Goal: Task Accomplishment & Management: Manage account settings

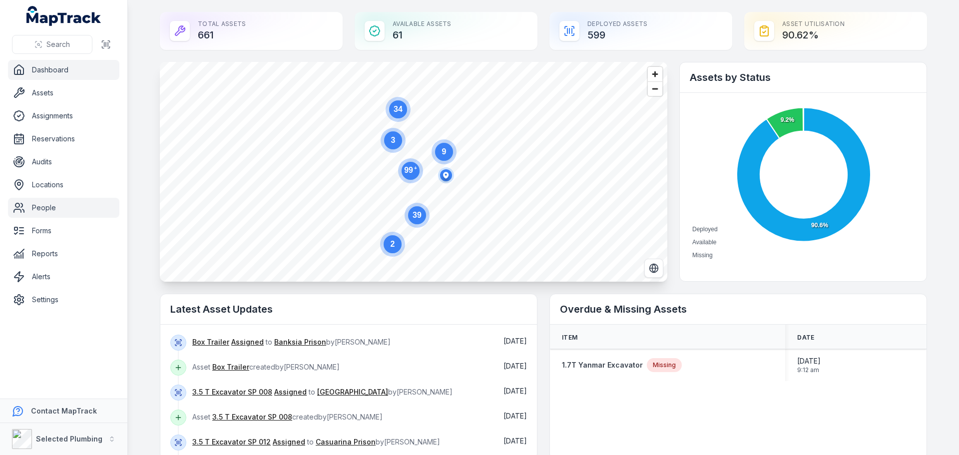
click at [46, 207] on link "People" at bounding box center [63, 208] width 111 height 20
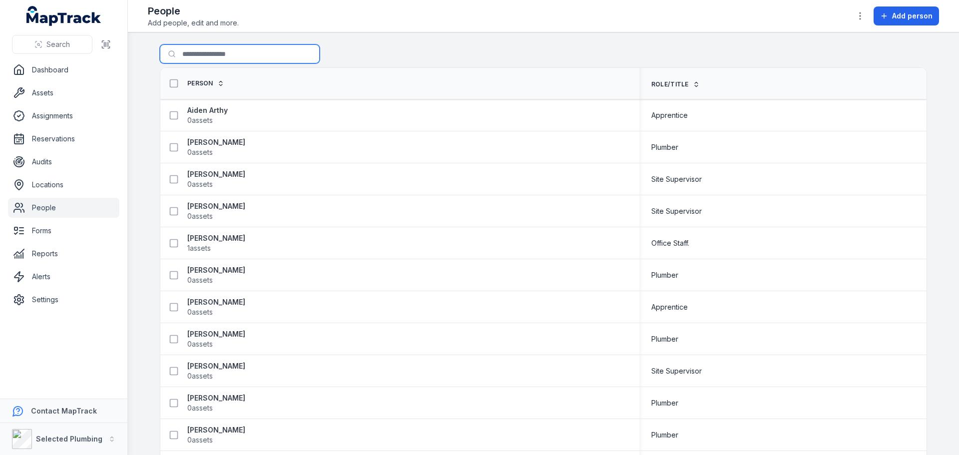
click at [194, 55] on input "Search for people" at bounding box center [240, 53] width 160 height 19
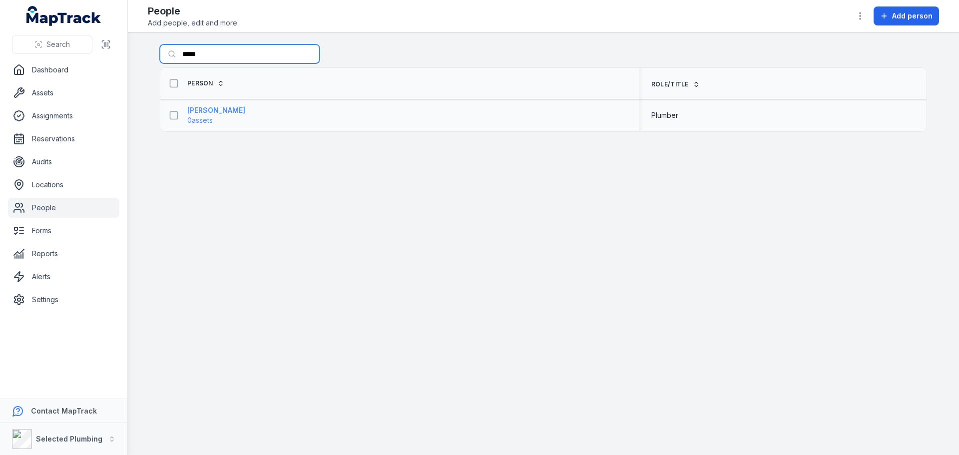
type input "*****"
click at [211, 115] on span "0 assets" at bounding box center [199, 120] width 25 height 10
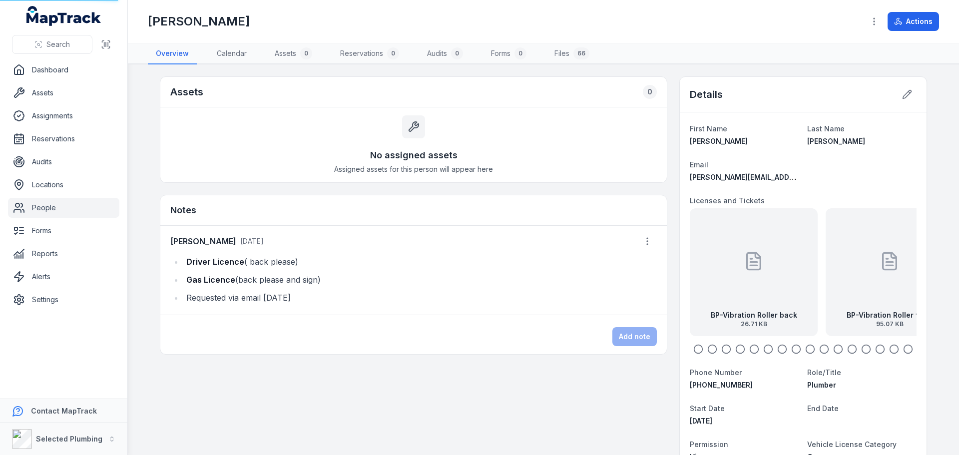
click at [205, 111] on div "No assigned assets Assigned assets for this person will appear here" at bounding box center [413, 144] width 507 height 75
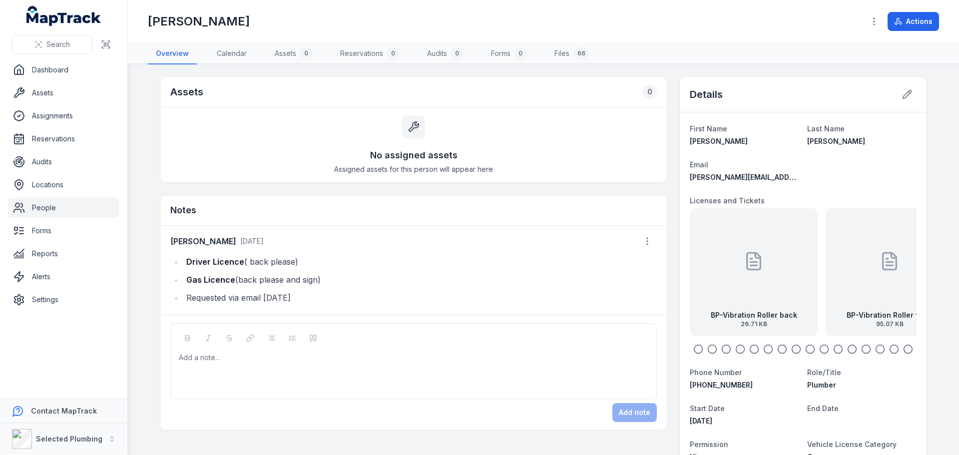
click at [709, 350] on icon "button" at bounding box center [712, 349] width 10 height 10
click at [723, 349] on icon "button" at bounding box center [726, 349] width 10 height 10
click at [740, 347] on circle "button" at bounding box center [740, 349] width 8 height 8
click at [836, 349] on icon "button" at bounding box center [838, 349] width 10 height 10
click at [850, 349] on icon "button" at bounding box center [852, 349] width 10 height 10
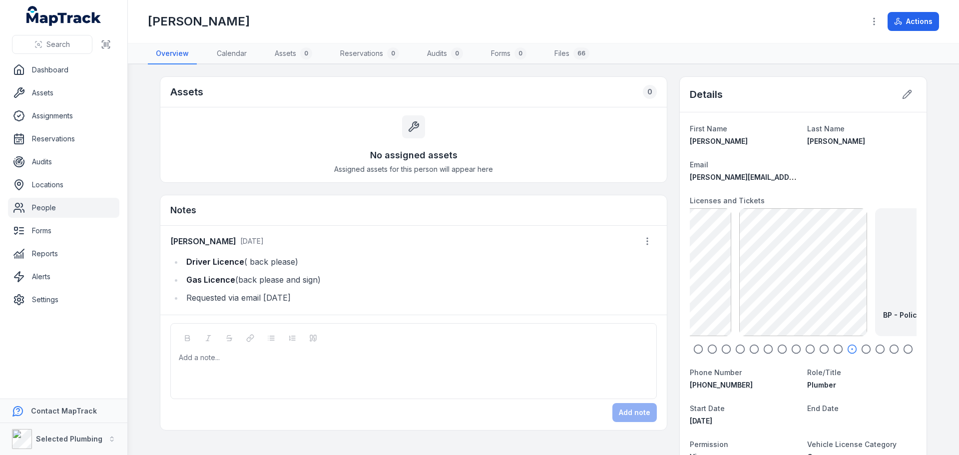
click at [862, 348] on circle "button" at bounding box center [866, 349] width 8 height 8
click at [876, 348] on icon "button" at bounding box center [880, 349] width 10 height 10
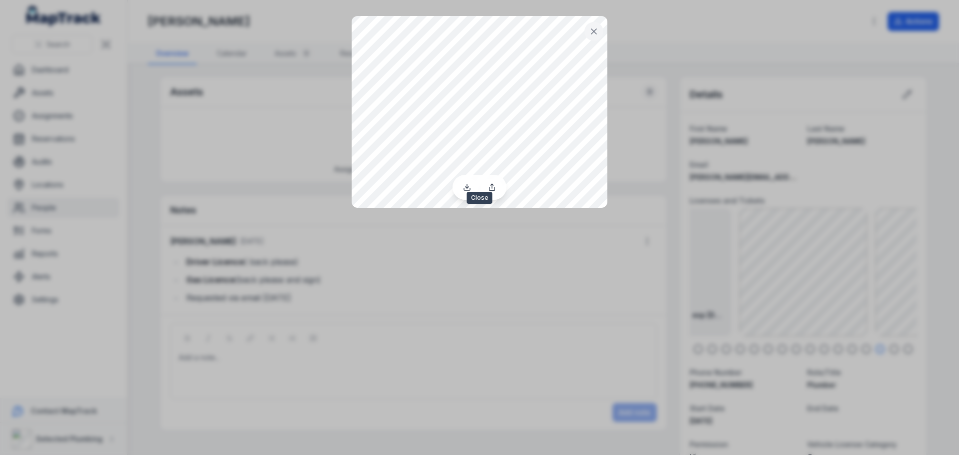
click at [595, 30] on icon at bounding box center [593, 31] width 5 height 5
click at [590, 30] on icon at bounding box center [594, 31] width 10 height 10
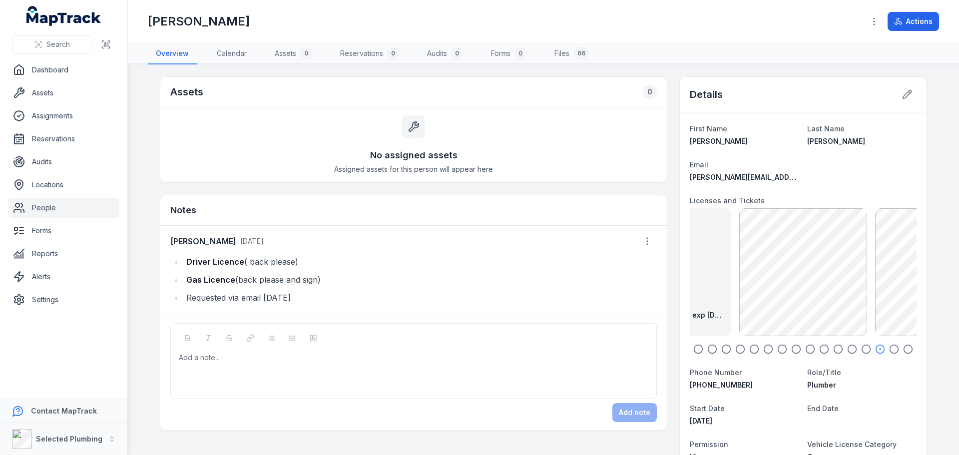
click at [696, 351] on icon "button" at bounding box center [698, 349] width 10 height 10
click at [709, 349] on icon "button" at bounding box center [712, 349] width 10 height 10
click at [723, 348] on icon "button" at bounding box center [726, 349] width 10 height 10
click at [735, 348] on icon "button" at bounding box center [740, 349] width 10 height 10
click at [723, 349] on icon "button" at bounding box center [726, 349] width 10 height 10
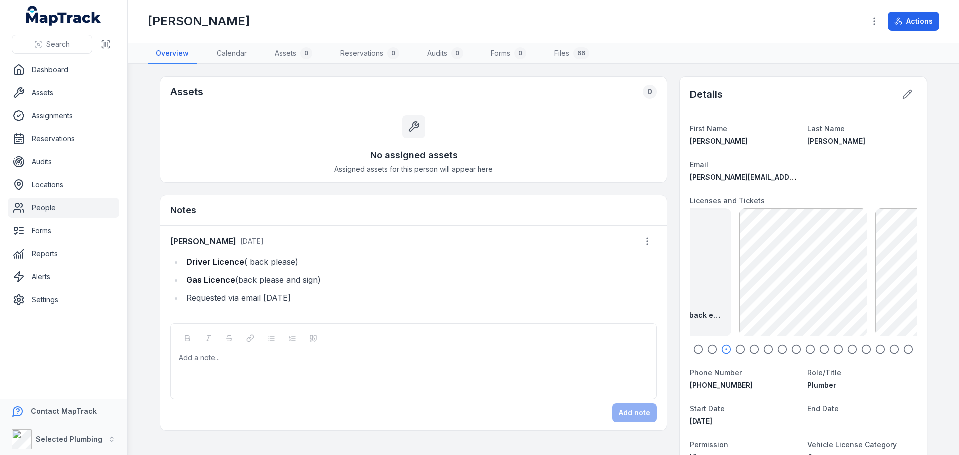
click at [736, 349] on icon "button" at bounding box center [740, 349] width 10 height 10
click at [751, 349] on icon "button" at bounding box center [754, 349] width 10 height 10
click at [763, 349] on icon "button" at bounding box center [768, 349] width 10 height 10
click at [780, 350] on icon "button" at bounding box center [782, 349] width 10 height 10
click at [791, 348] on icon "button" at bounding box center [796, 349] width 10 height 10
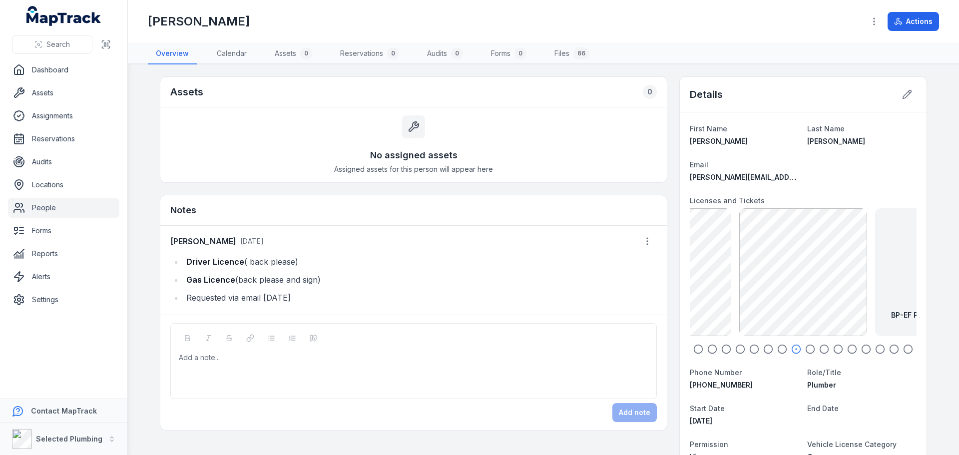
click at [807, 349] on icon "button" at bounding box center [810, 349] width 10 height 10
click at [823, 350] on icon "button" at bounding box center [824, 349] width 10 height 10
click at [789, 269] on div at bounding box center [479, 227] width 959 height 455
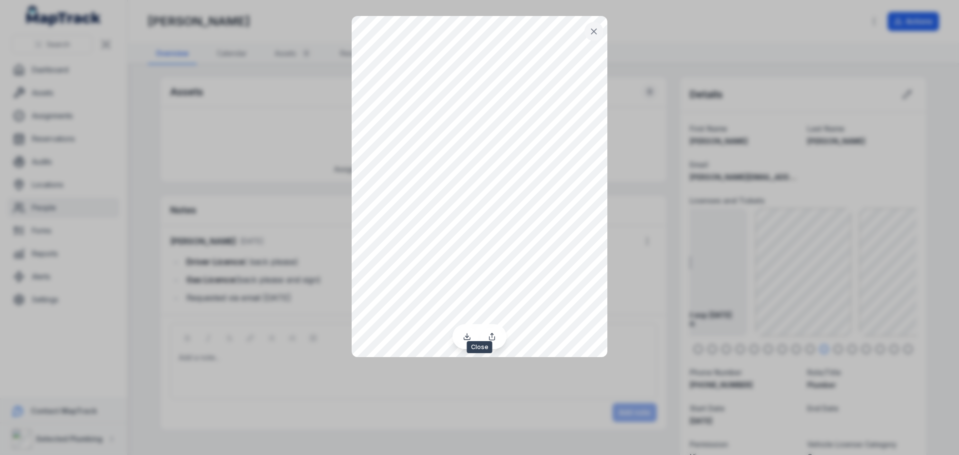
click at [597, 32] on icon at bounding box center [594, 31] width 10 height 10
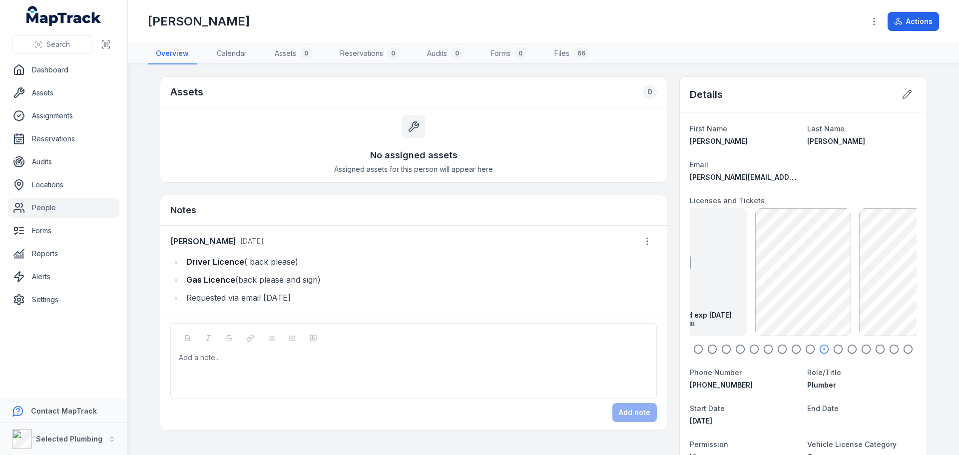
click at [833, 350] on icon "button" at bounding box center [838, 349] width 10 height 10
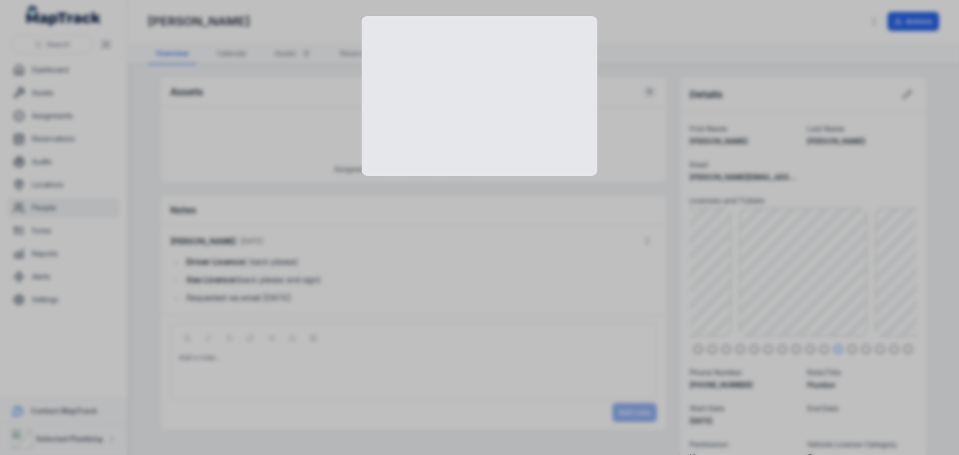
click at [812, 265] on div at bounding box center [479, 227] width 959 height 455
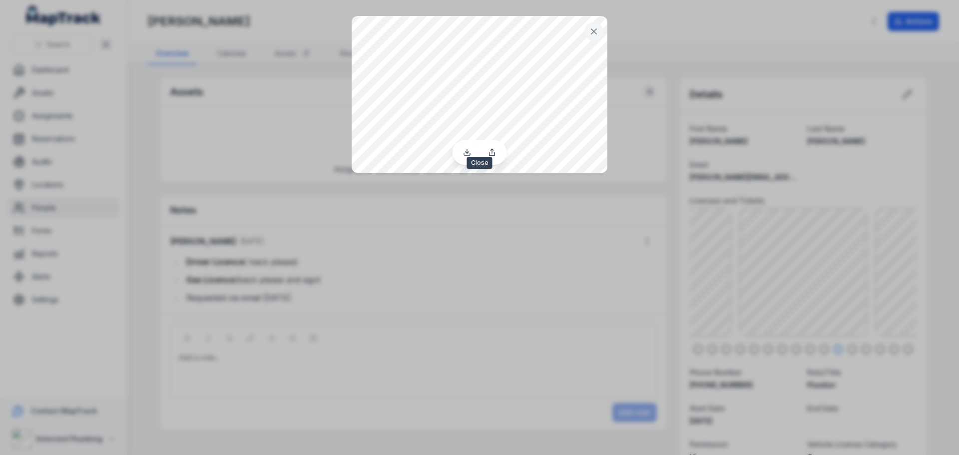
click at [597, 28] on icon at bounding box center [594, 31] width 10 height 10
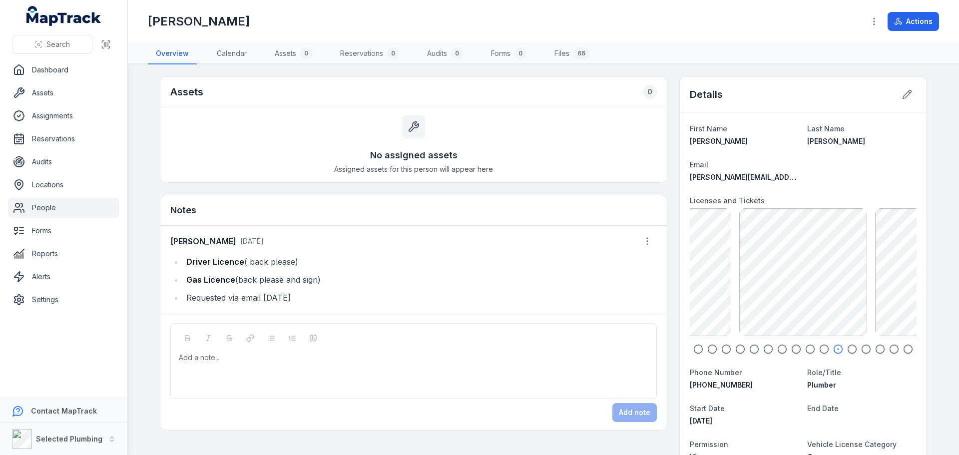
click at [848, 350] on icon "button" at bounding box center [852, 349] width 10 height 10
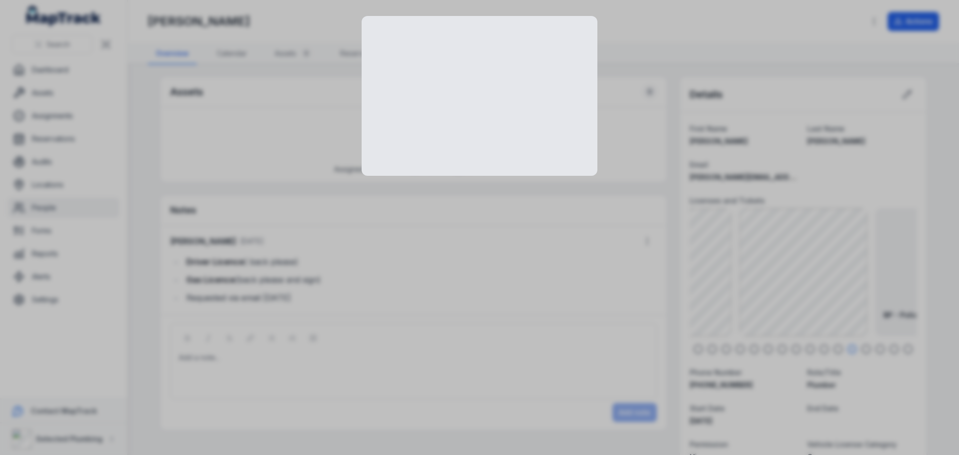
click at [808, 259] on div at bounding box center [479, 227] width 959 height 455
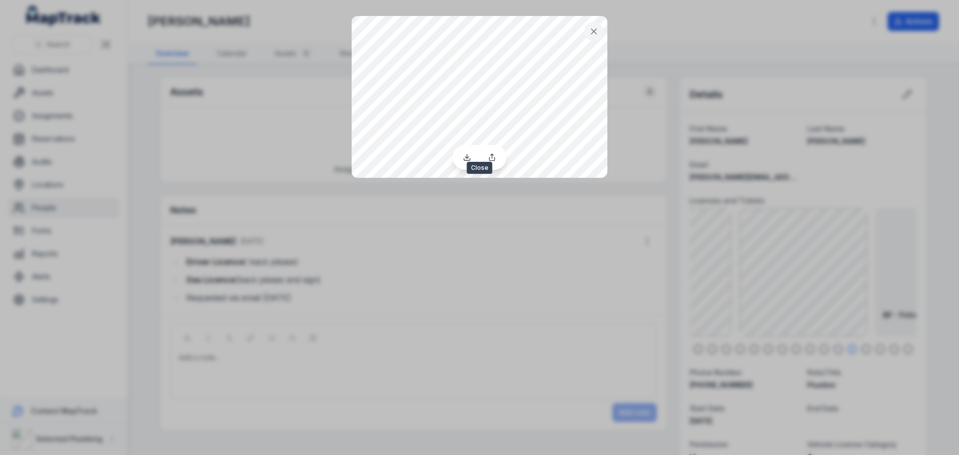
click at [595, 35] on icon at bounding box center [594, 31] width 10 height 10
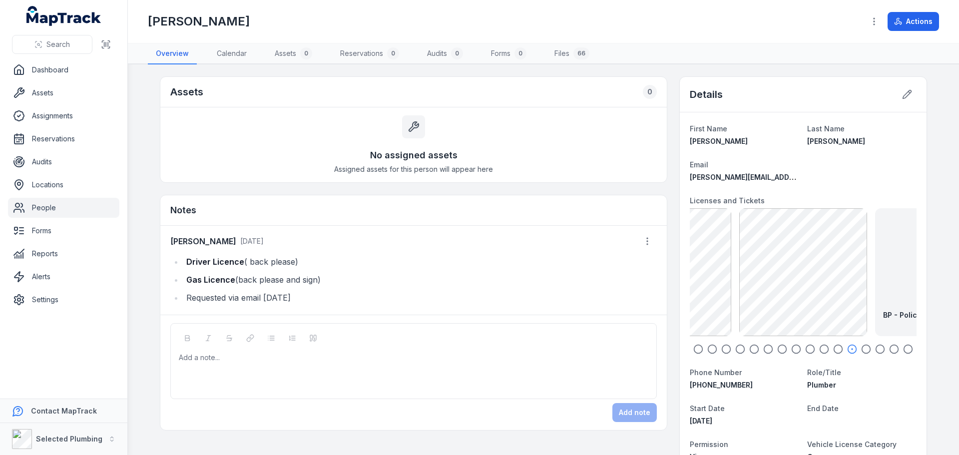
click at [863, 349] on icon "button" at bounding box center [866, 349] width 10 height 10
click at [875, 349] on icon "button" at bounding box center [880, 349] width 10 height 10
click at [890, 348] on icon "button" at bounding box center [894, 349] width 10 height 10
click at [905, 349] on icon "button" at bounding box center [908, 349] width 10 height 10
click at [645, 242] on icon "button" at bounding box center [647, 241] width 10 height 10
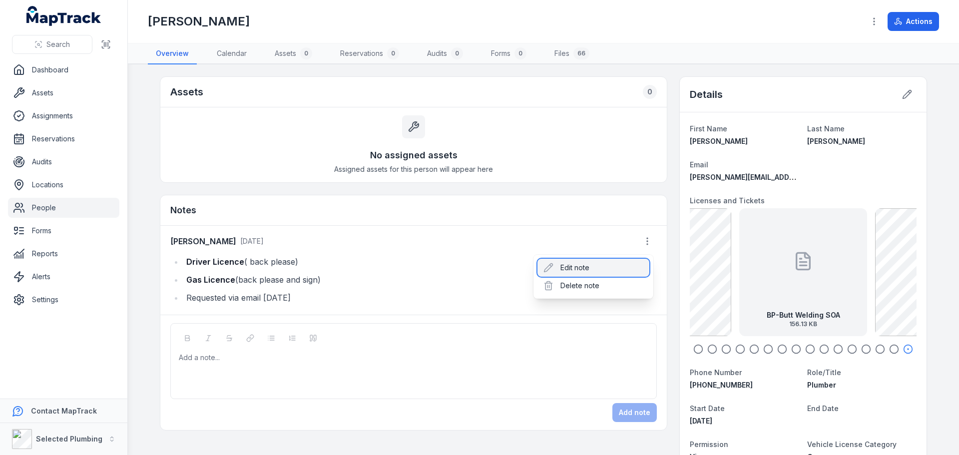
click at [585, 268] on div "Edit note" at bounding box center [594, 268] width 112 height 18
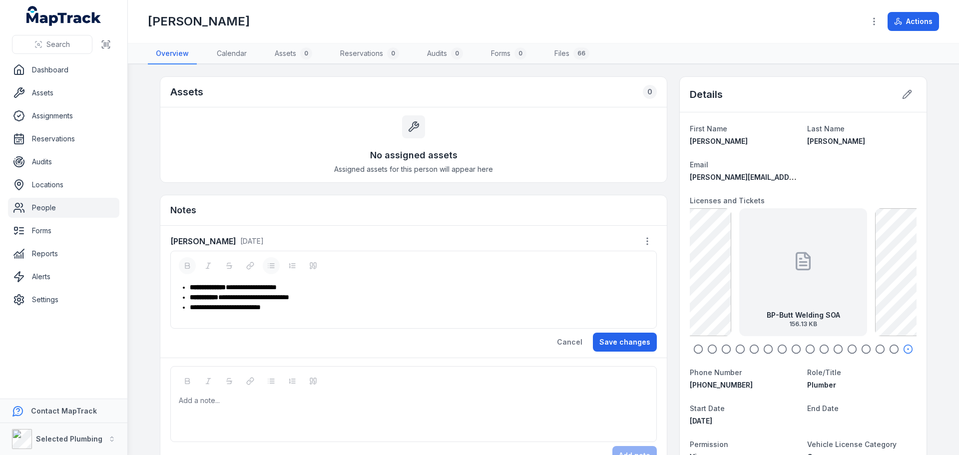
click at [206, 316] on div "**********" at bounding box center [414, 302] width 470 height 40
click at [296, 309] on div "**********" at bounding box center [419, 307] width 459 height 10
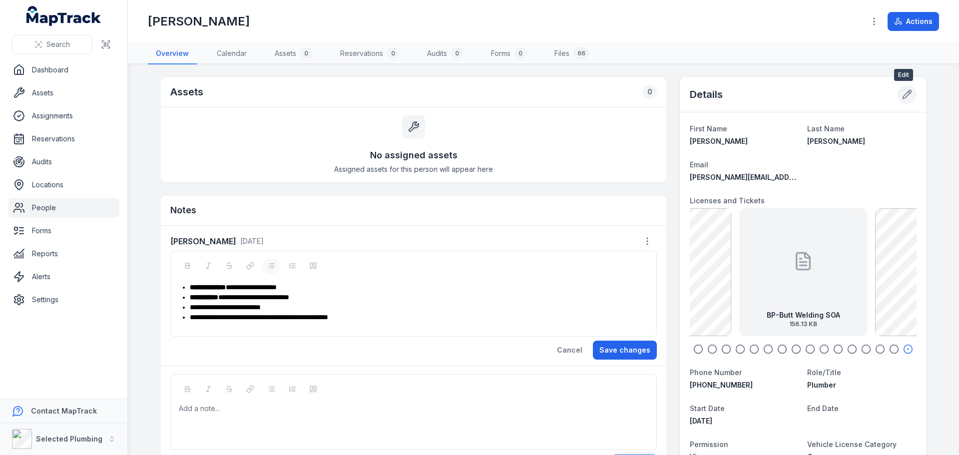
click at [903, 92] on icon at bounding box center [907, 94] width 10 height 10
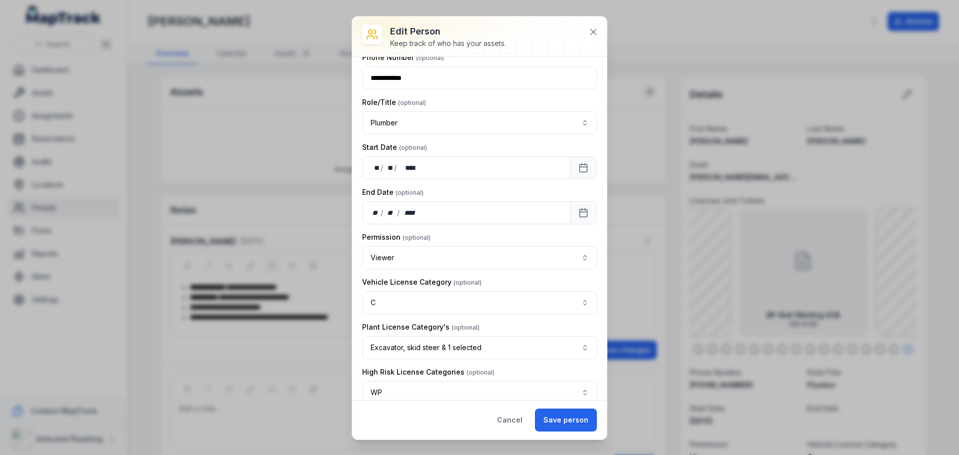
scroll to position [500, 0]
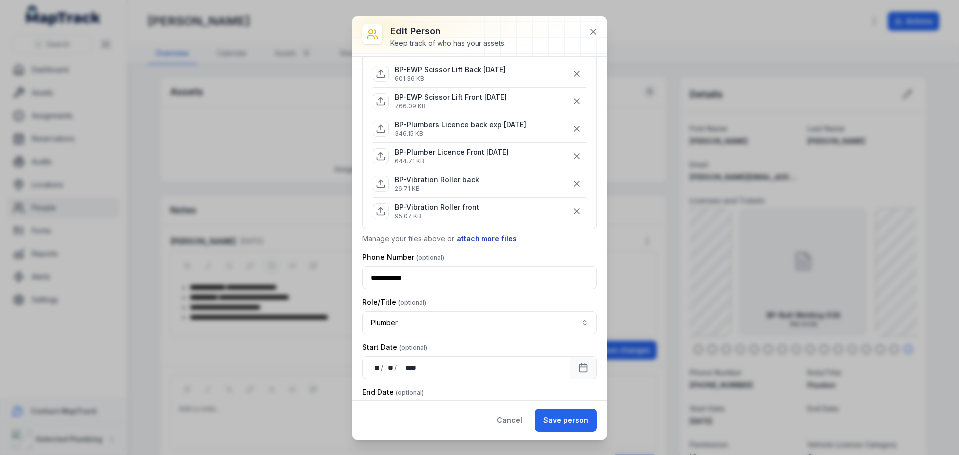
click at [485, 239] on button "attach more files" at bounding box center [486, 238] width 61 height 11
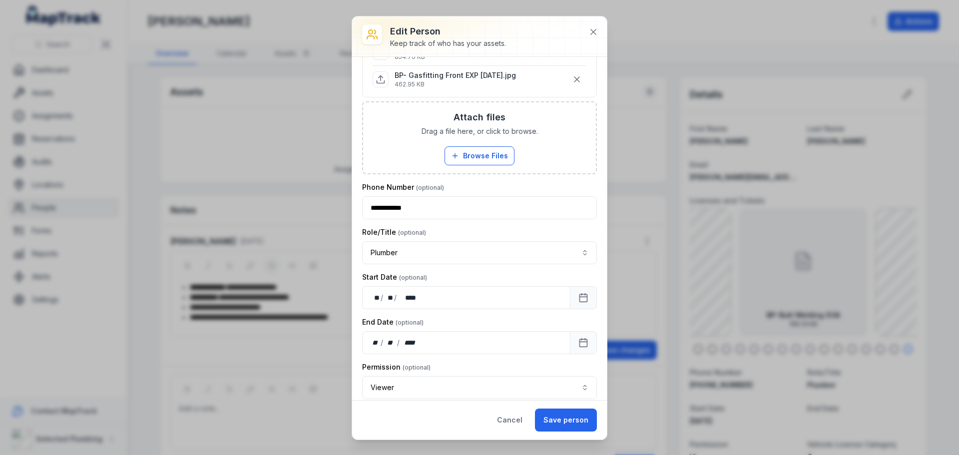
scroll to position [699, 0]
click at [415, 123] on div "Attach files Drag a file here, or click to browse. Browse Files Take Photos" at bounding box center [479, 137] width 233 height 71
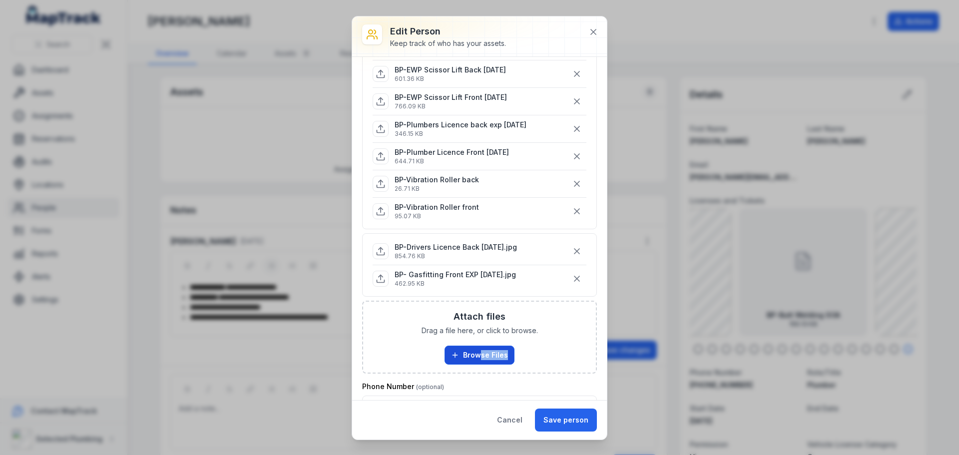
click at [478, 364] on div "Attach files Drag a file here, or click to browse. Browse Files Take Photos" at bounding box center [479, 337] width 233 height 71
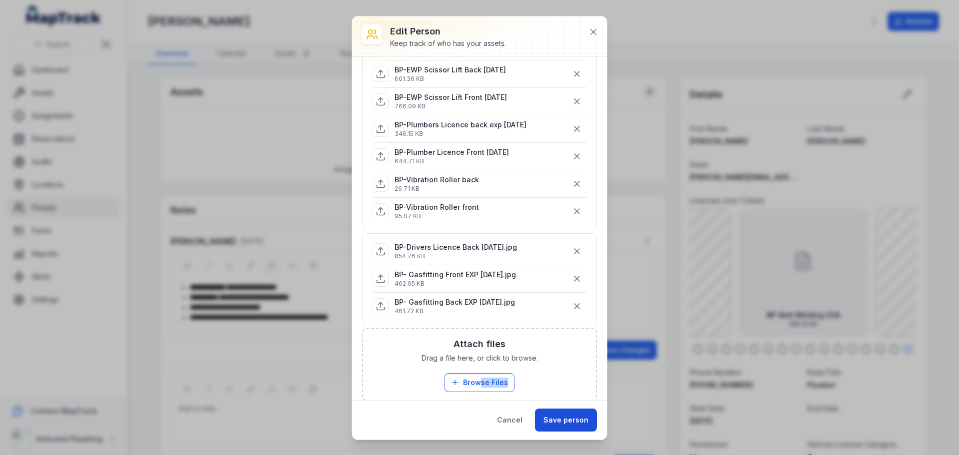
click at [564, 421] on button "Save person" at bounding box center [566, 420] width 62 height 23
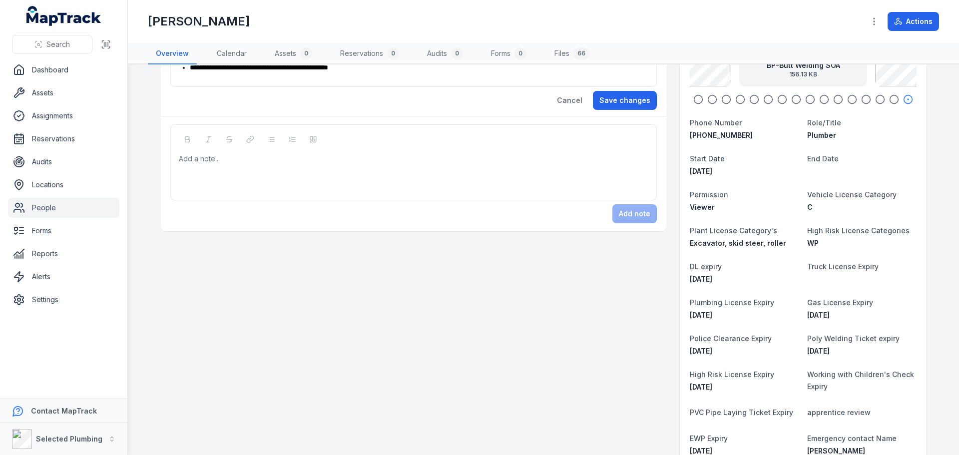
scroll to position [68, 0]
